Goal: Check status: Check status

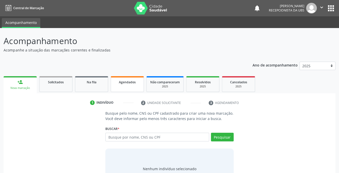
click at [117, 87] on link "Agendados" at bounding box center [127, 84] width 33 height 16
click at [120, 82] on span "Agendados" at bounding box center [127, 82] width 17 height 4
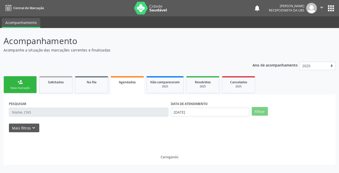
click at [120, 82] on span "Agendados" at bounding box center [127, 82] width 17 height 4
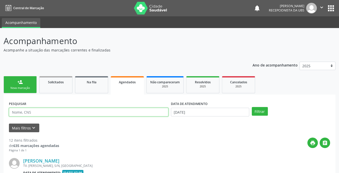
click at [54, 112] on input "text" at bounding box center [88, 112] width 159 height 9
type input "[PERSON_NAME]"
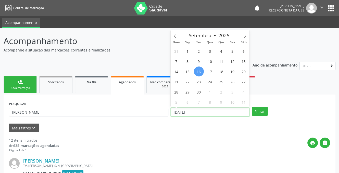
click at [200, 114] on input "[DATE]" at bounding box center [210, 112] width 78 height 9
click at [199, 73] on span "16" at bounding box center [199, 72] width 10 height 10
type input "[DATE]"
click at [207, 70] on span "17" at bounding box center [210, 72] width 10 height 10
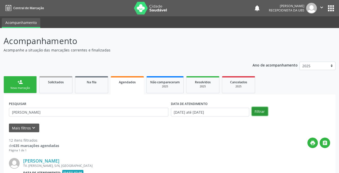
click at [256, 111] on button "Filtrar" at bounding box center [260, 111] width 16 height 9
